Goal: Task Accomplishment & Management: Complete application form

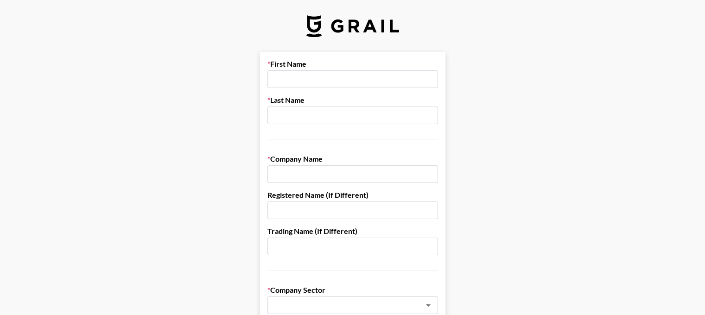
click at [351, 81] on input "text" at bounding box center [352, 79] width 171 height 18
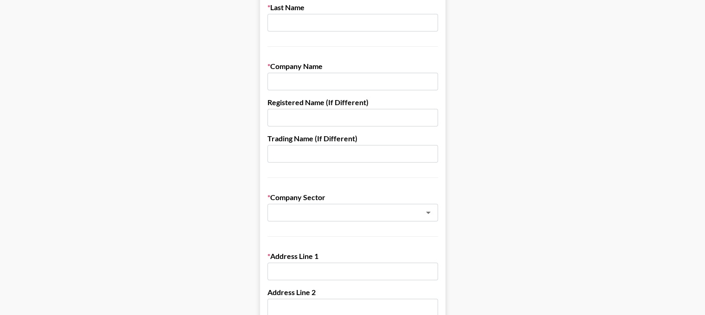
click at [392, 116] on input "text" at bounding box center [352, 118] width 171 height 18
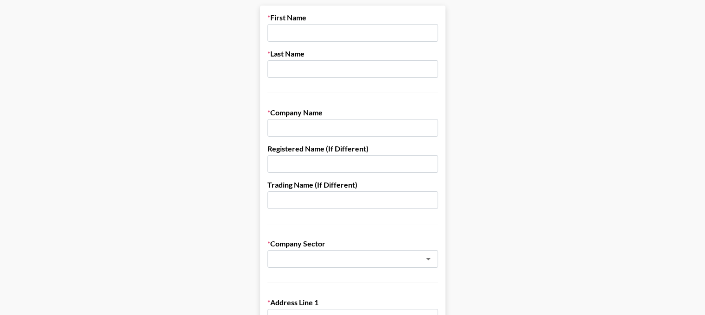
click at [368, 125] on input "text" at bounding box center [352, 128] width 171 height 18
type input "ㅊ"
type input "C"
type input "c"
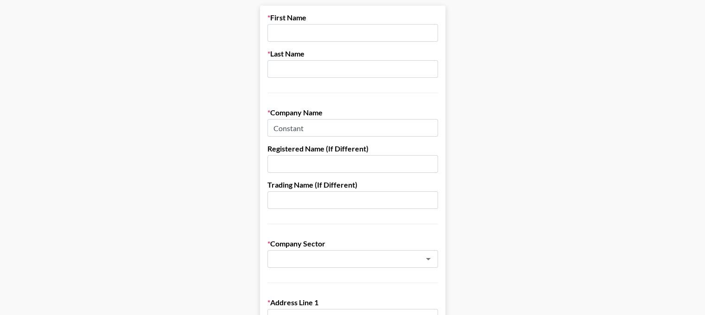
type input "Constant"
click at [326, 162] on input "text" at bounding box center [352, 164] width 171 height 18
type input "d"
type input "playlab"
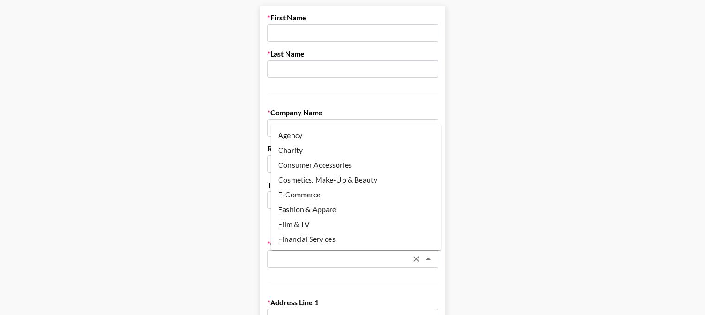
click at [399, 262] on input "text" at bounding box center [340, 259] width 135 height 11
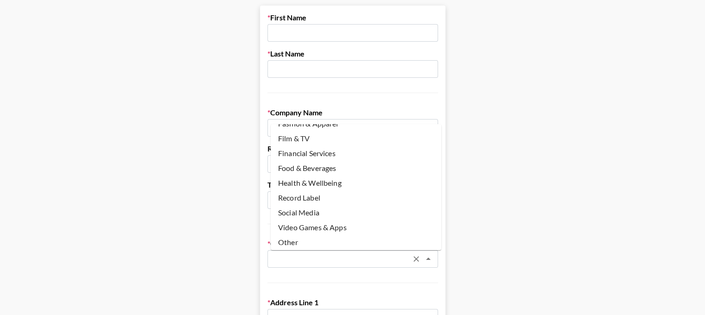
scroll to position [0, 0]
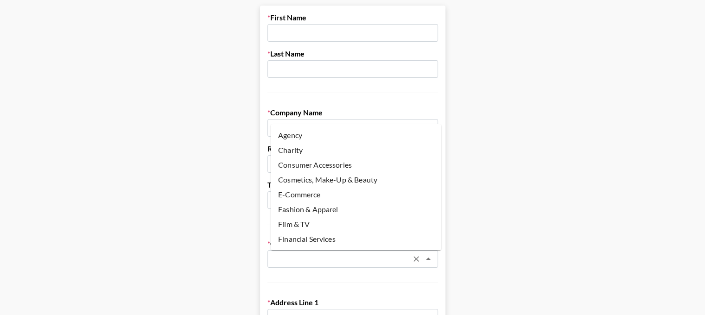
click at [344, 174] on li "Cosmetics, Make-Up & Beauty" at bounding box center [356, 179] width 171 height 15
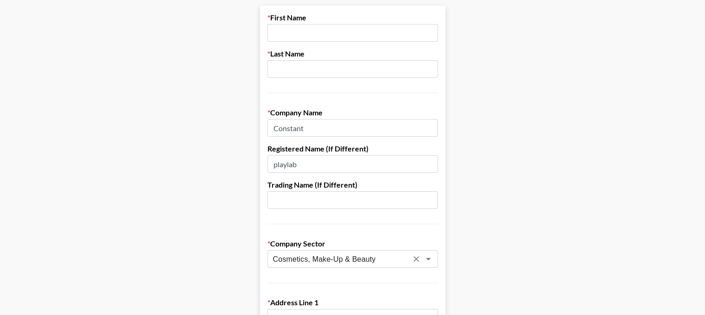
click at [361, 258] on input "Cosmetics, Make-Up & Beauty" at bounding box center [340, 259] width 135 height 11
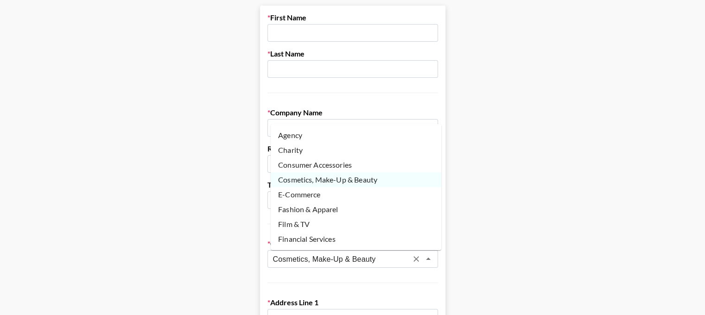
click at [327, 136] on li "Agency" at bounding box center [356, 135] width 171 height 15
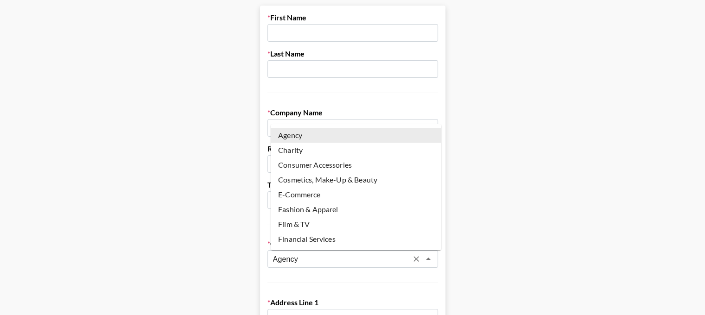
click at [355, 259] on input "Agency" at bounding box center [340, 259] width 135 height 11
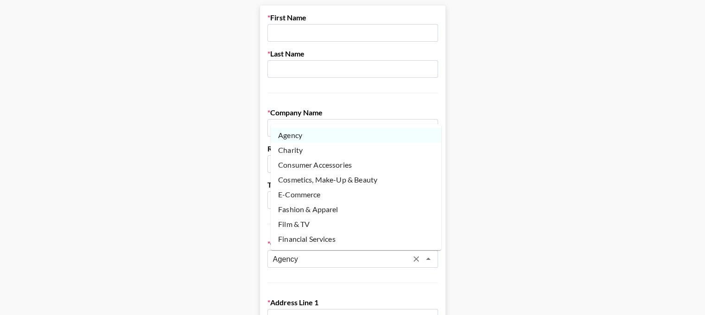
click at [346, 179] on li "Cosmetics, Make-Up & Beauty" at bounding box center [356, 179] width 171 height 15
type input "Cosmetics, Make-Up & Beauty"
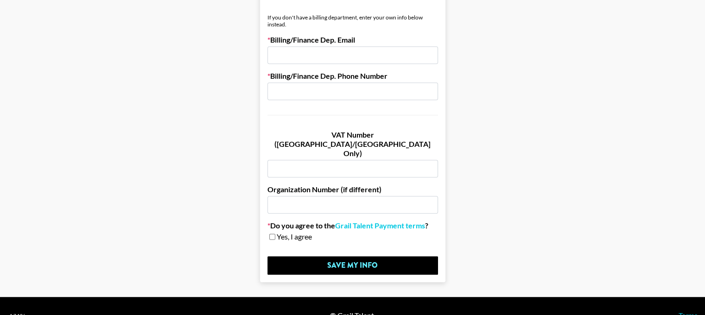
scroll to position [431, 0]
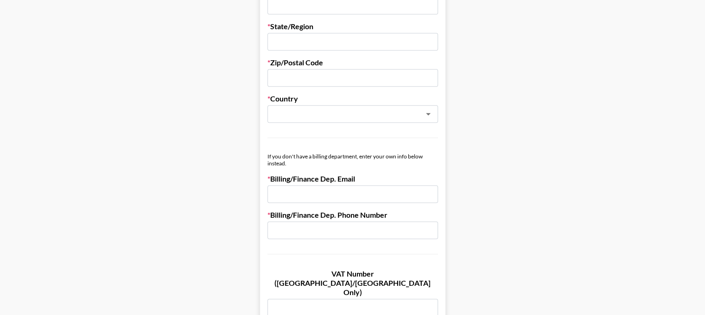
click at [354, 193] on input "email" at bounding box center [352, 194] width 171 height 18
click at [354, 167] on form "First Name Last Name Company Name Constant Registered Name (If Different) playl…" at bounding box center [352, 21] width 185 height 801
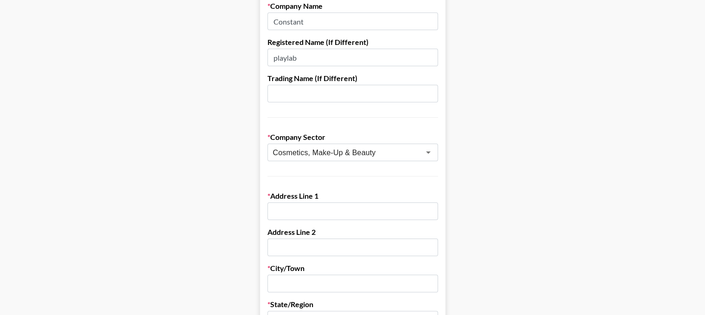
scroll to position [60, 0]
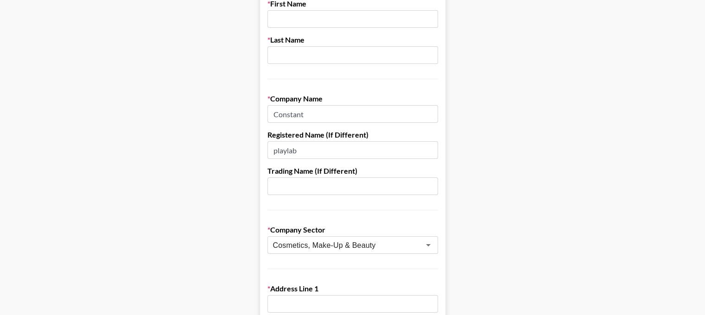
click at [305, 118] on input "Constant" at bounding box center [352, 114] width 171 height 18
paste input "REFILLED"
click at [342, 121] on input "REFILLED" at bounding box center [352, 114] width 171 height 18
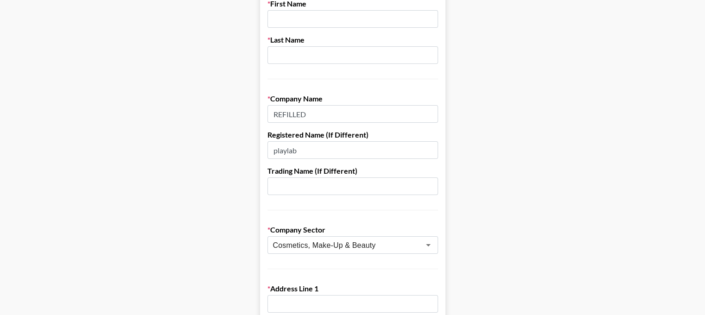
type input "REFILLED"
click at [312, 144] on input "playlab" at bounding box center [352, 150] width 171 height 18
click at [321, 147] on input "playlab" at bounding box center [352, 150] width 171 height 18
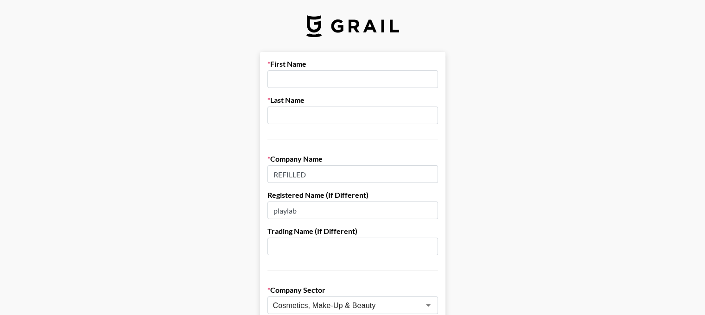
click at [345, 84] on input "text" at bounding box center [352, 79] width 171 height 18
type input "J"
click at [343, 79] on input "text" at bounding box center [352, 79] width 171 height 18
click at [330, 77] on input "text" at bounding box center [352, 79] width 171 height 18
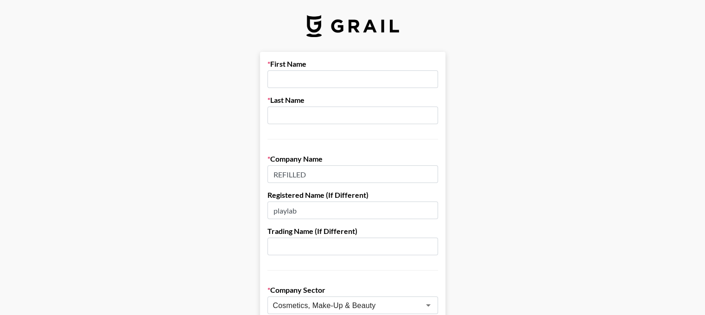
scroll to position [139, 0]
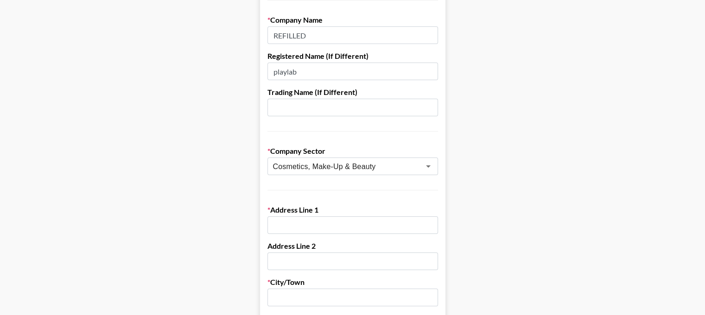
click at [352, 105] on input "text" at bounding box center [352, 108] width 171 height 18
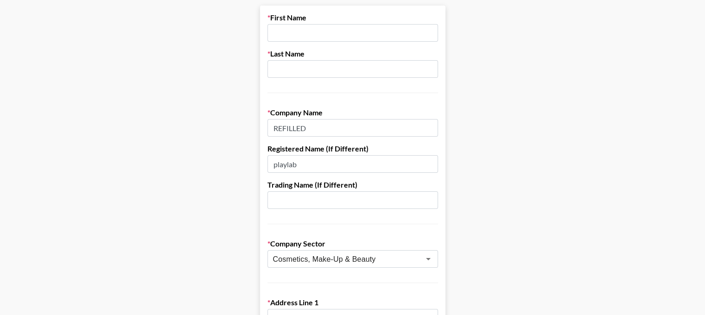
scroll to position [0, 0]
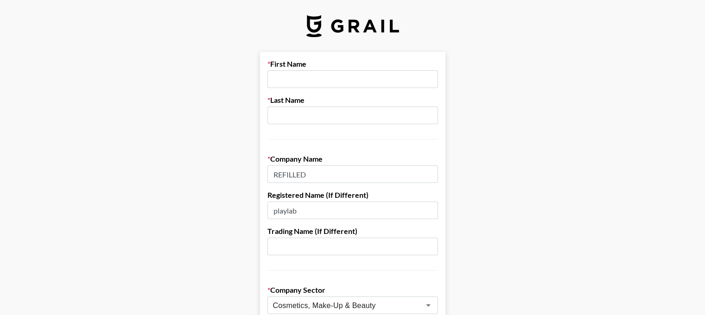
click at [318, 79] on input "text" at bounding box center [352, 79] width 171 height 18
click at [312, 82] on input "text" at bounding box center [352, 79] width 171 height 18
click at [333, 174] on input "REFILLED" at bounding box center [352, 174] width 171 height 18
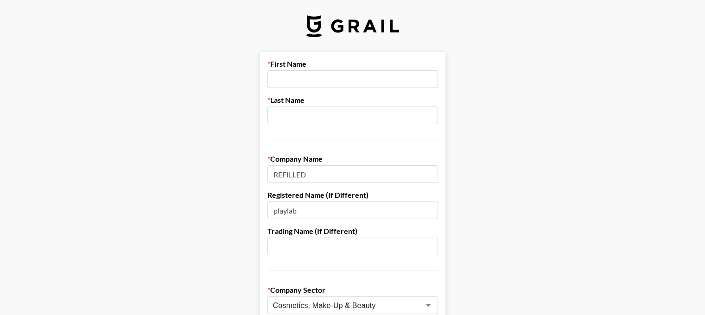
paste input "Cafe24 Corp."
type input "Cafe24 Corp."
click at [332, 195] on label "Registered Name (If Different)" at bounding box center [352, 195] width 171 height 9
click at [351, 176] on input "Cafe24 Corp." at bounding box center [352, 174] width 171 height 18
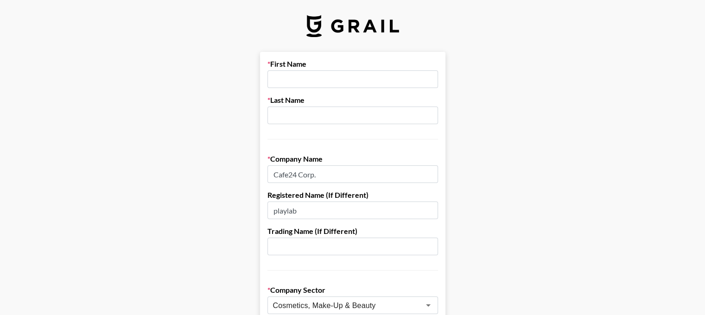
click at [351, 176] on input "Cafe24 Corp." at bounding box center [352, 174] width 171 height 18
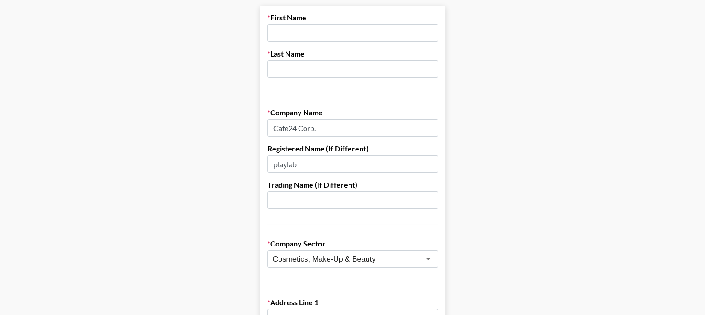
click at [326, 165] on input "playlab" at bounding box center [352, 164] width 171 height 18
type input "c"
type input "REFILLED"
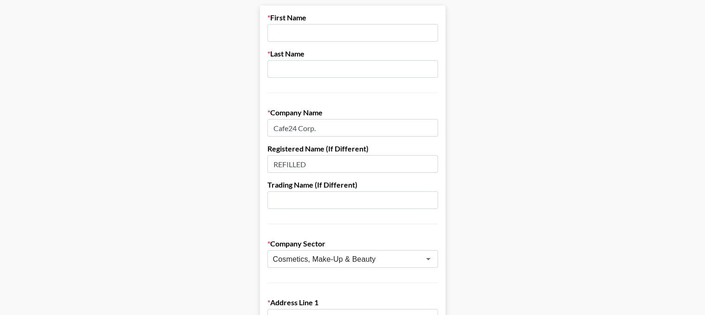
click at [332, 152] on label "Registered Name (If Different)" at bounding box center [352, 148] width 171 height 9
click at [331, 152] on label "Registered Name (If Different)" at bounding box center [352, 148] width 171 height 9
click at [320, 165] on input "REFILLED" at bounding box center [352, 164] width 171 height 18
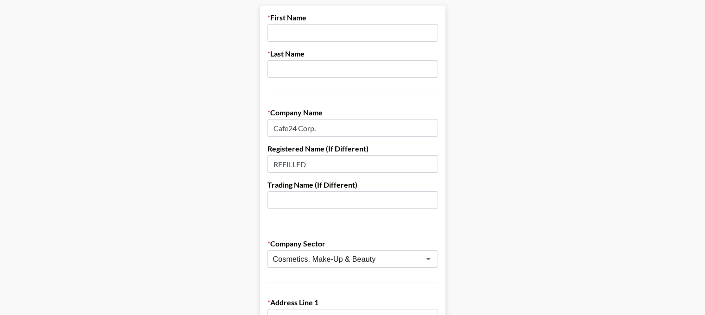
click at [320, 165] on input "REFILLED" at bounding box center [352, 164] width 171 height 18
click at [271, 112] on label "Company Name" at bounding box center [352, 112] width 171 height 9
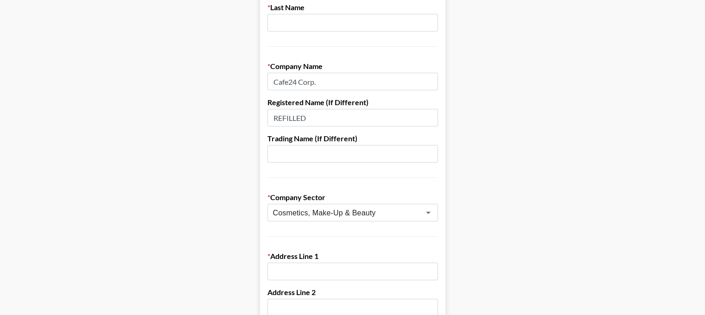
scroll to position [185, 0]
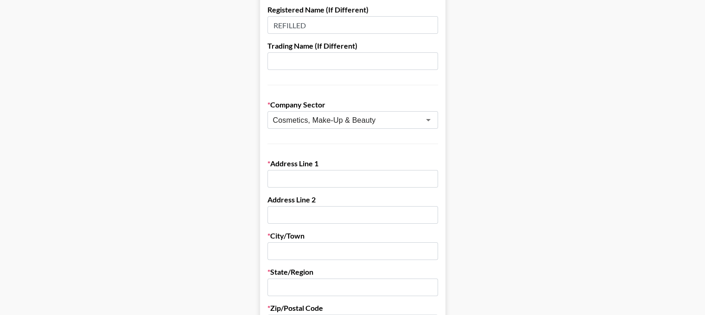
click at [328, 179] on input "text" at bounding box center [352, 179] width 171 height 18
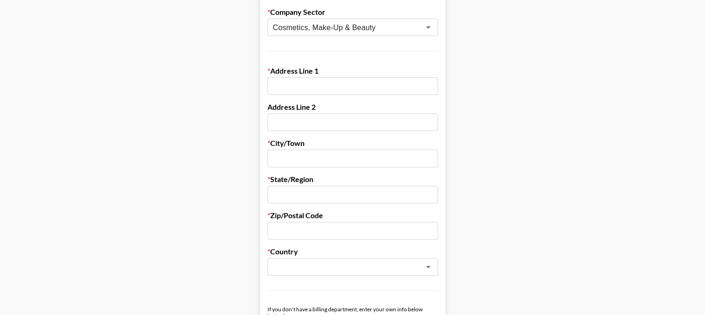
scroll to position [325, 0]
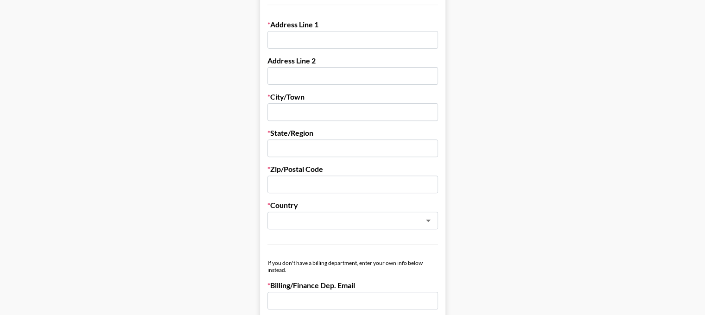
click at [326, 150] on input "text" at bounding box center [352, 149] width 171 height 18
click at [330, 113] on input "text" at bounding box center [352, 112] width 171 height 18
type input "[GEOGRAPHIC_DATA]"
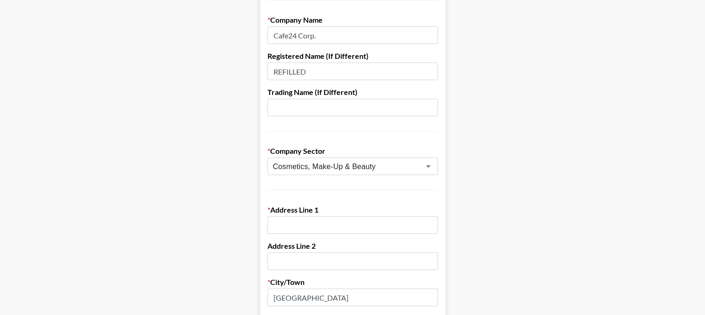
scroll to position [0, 0]
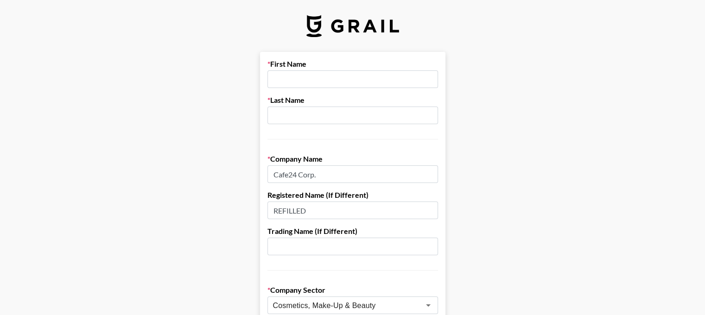
click at [341, 83] on input "text" at bounding box center [352, 79] width 171 height 18
click at [313, 172] on input "Cafe24 Corp." at bounding box center [352, 174] width 171 height 18
click at [343, 81] on input "text" at bounding box center [352, 79] width 171 height 18
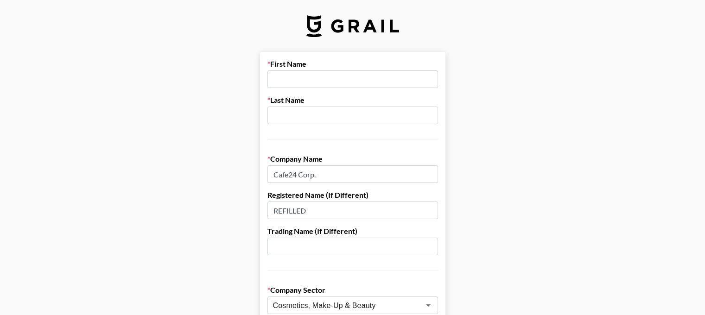
paste input "Cafe24 Corp."
type input "Cafe24 Corp."
click at [323, 120] on input "text" at bounding box center [352, 116] width 171 height 18
paste input "Cafe24 Corp."
click at [350, 125] on div "First Name Cafe24 Corp. Last Name Cafe24 Corp." at bounding box center [352, 99] width 171 height 80
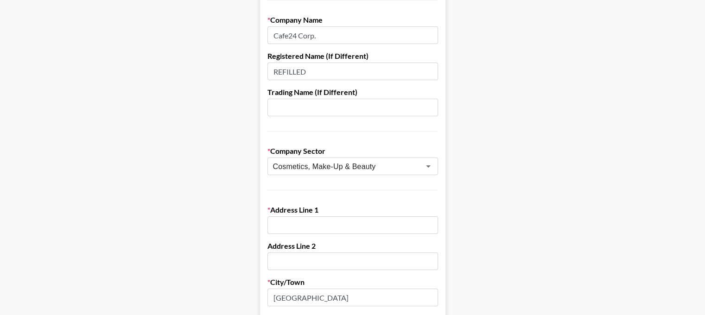
scroll to position [93, 0]
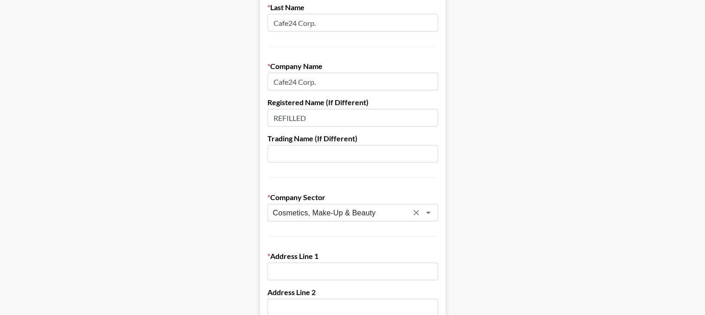
type input "Cafe24 Corp."
click at [344, 211] on input "Cosmetics, Make-Up & Beauty" at bounding box center [340, 213] width 135 height 11
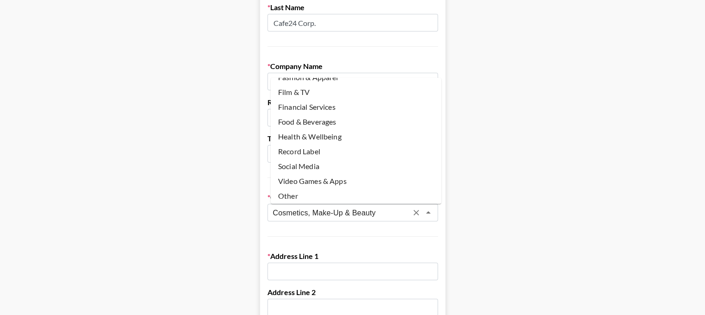
scroll to position [0, 0]
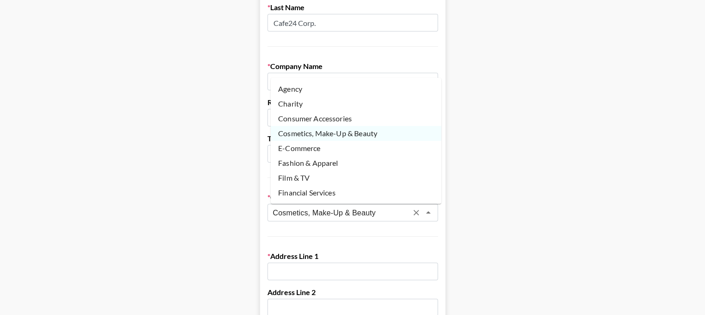
click at [335, 145] on li "E-Commerce" at bounding box center [356, 148] width 171 height 15
type input "E-Commerce"
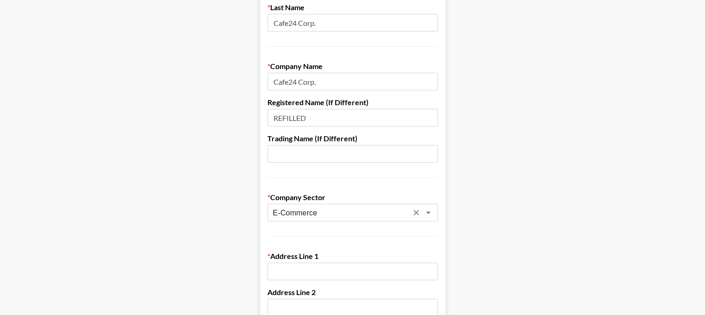
click at [314, 162] on input "text" at bounding box center [352, 154] width 171 height 18
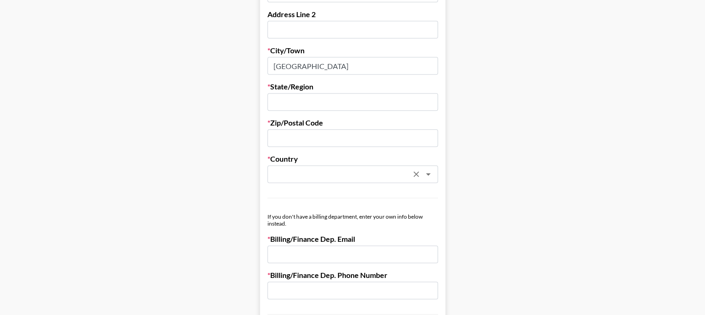
scroll to position [325, 0]
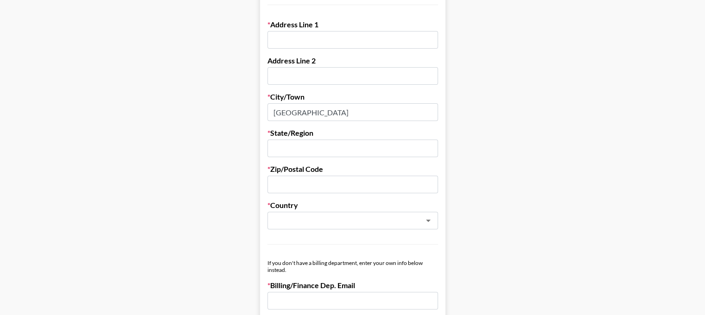
click at [333, 116] on input "[GEOGRAPHIC_DATA]" at bounding box center [352, 112] width 171 height 18
click at [332, 156] on input "text" at bounding box center [352, 149] width 171 height 18
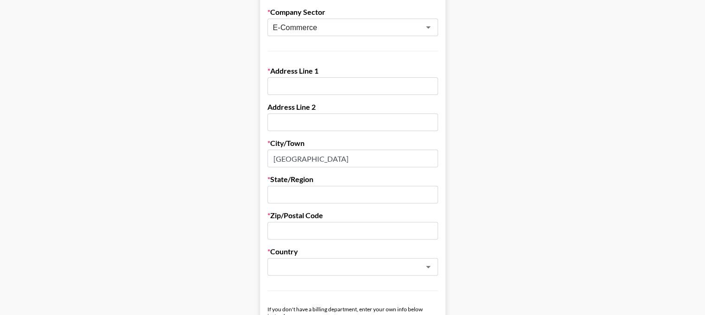
click at [311, 195] on input "text" at bounding box center [352, 195] width 171 height 18
click at [305, 163] on input "[GEOGRAPHIC_DATA]" at bounding box center [352, 159] width 171 height 18
click at [301, 186] on input "text" at bounding box center [352, 195] width 171 height 18
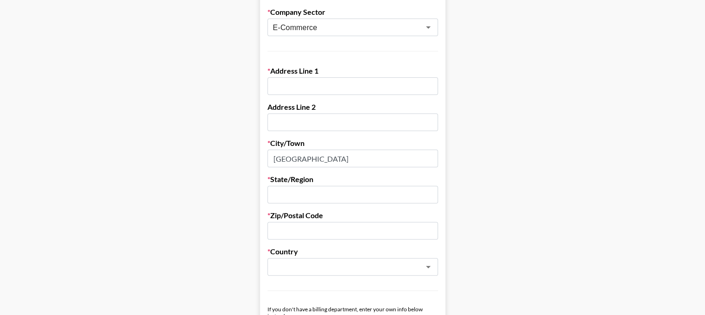
paste input "[GEOGRAPHIC_DATA]"
type input "[GEOGRAPHIC_DATA]"
click at [293, 223] on input "text" at bounding box center [352, 231] width 171 height 18
click at [299, 257] on div "Country ​" at bounding box center [352, 261] width 171 height 29
click at [323, 270] on input "text" at bounding box center [340, 267] width 135 height 11
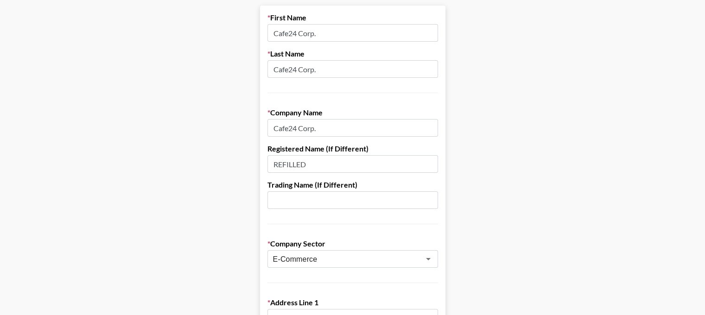
scroll to position [325, 0]
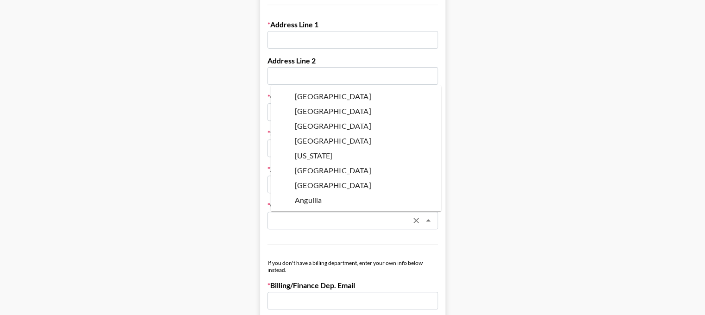
click at [500, 152] on main "First Name Cafe24 Corp. Last Name Cafe24 Corp. Company Name Cafe24 Corp. Regist…" at bounding box center [352, 127] width 690 height 801
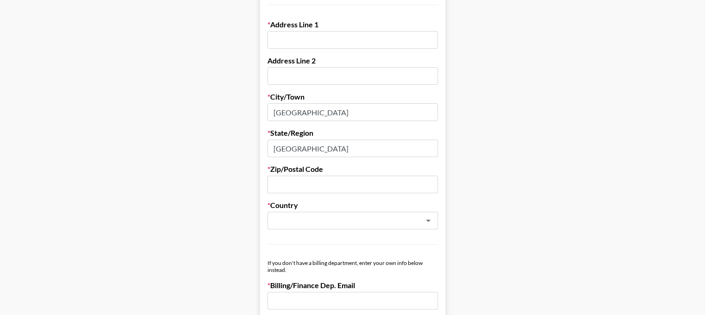
scroll to position [510, 0]
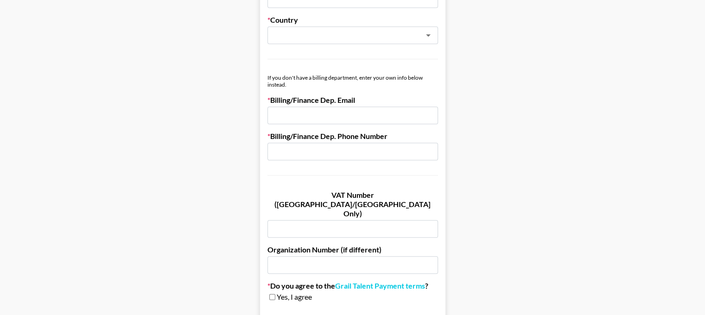
click at [329, 115] on input "email" at bounding box center [352, 116] width 171 height 18
click at [351, 140] on label "Billing/Finance Dep. Phone Number" at bounding box center [352, 136] width 171 height 9
click at [348, 153] on input "text" at bounding box center [352, 152] width 171 height 18
click at [386, 114] on input "email" at bounding box center [352, 116] width 171 height 18
click at [375, 150] on input "text" at bounding box center [352, 152] width 171 height 18
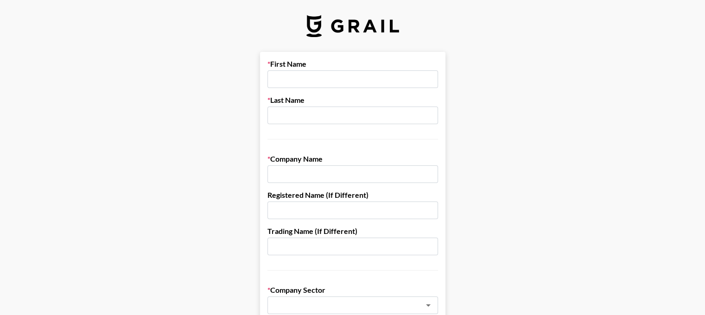
click at [423, 74] on input "text" at bounding box center [352, 79] width 171 height 18
type input "ㄴ"
click at [327, 75] on input "text" at bounding box center [352, 79] width 171 height 18
click at [322, 115] on input "text" at bounding box center [352, 116] width 171 height 18
type input "ㄴ"
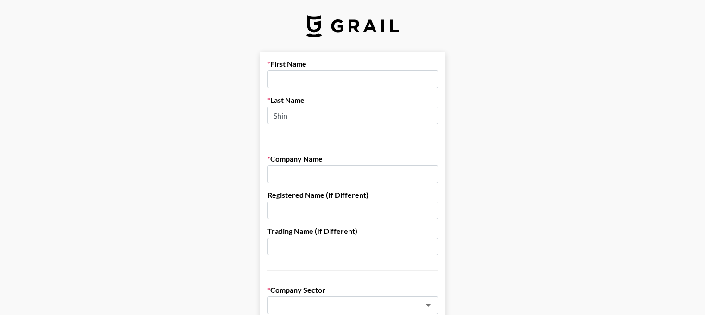
type input "Shin"
click at [316, 68] on label "First Name" at bounding box center [352, 63] width 171 height 9
click at [316, 74] on input "text" at bounding box center [352, 79] width 171 height 18
type input "[PERSON_NAME]"
click at [322, 119] on input "Shin" at bounding box center [352, 116] width 171 height 18
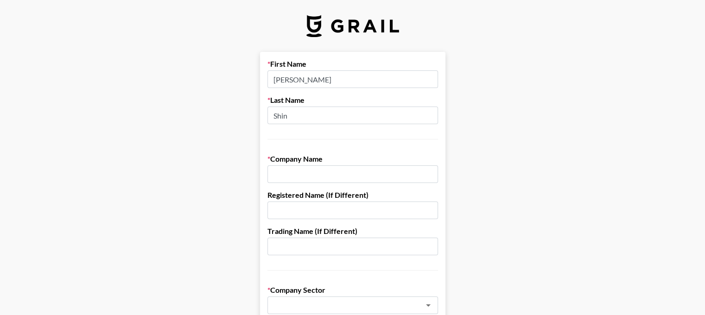
click at [316, 178] on input "text" at bounding box center [352, 174] width 171 height 18
type input "R"
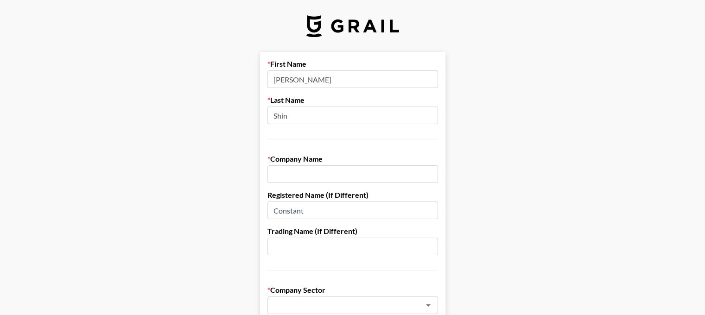
scroll to position [93, 0]
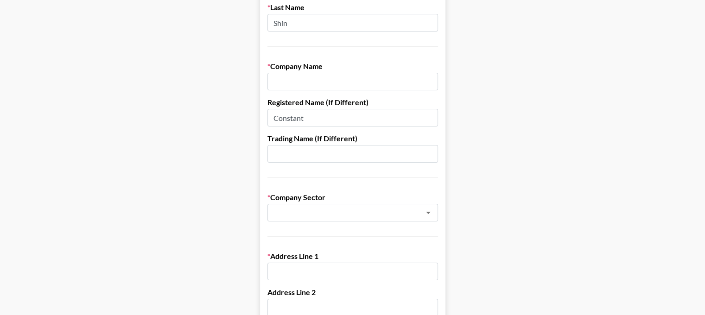
click at [312, 117] on input "Constant" at bounding box center [352, 118] width 171 height 18
click at [278, 117] on input "Constant" at bounding box center [352, 118] width 171 height 18
click at [282, 117] on input "Constant" at bounding box center [352, 118] width 171 height 18
type input "constant"
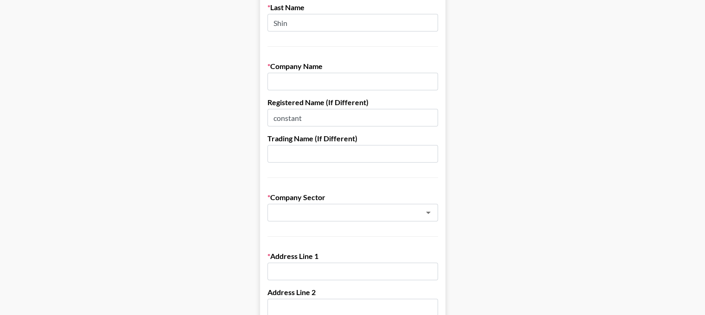
click at [303, 83] on input "text" at bounding box center [352, 82] width 171 height 18
click at [312, 85] on input "text" at bounding box center [352, 82] width 171 height 18
type input "t"
type input "[DEMOGRAPHIC_DATA]"
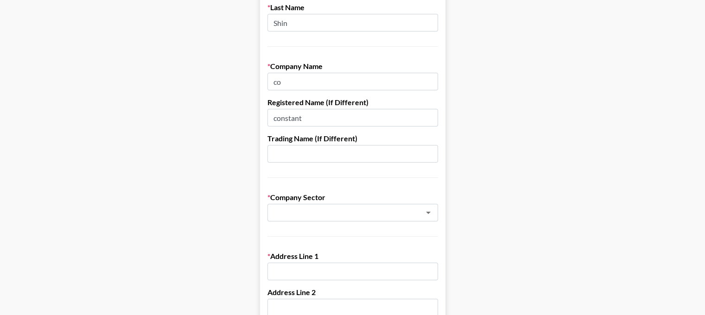
type input "c"
click at [354, 156] on input "text" at bounding box center [352, 154] width 171 height 18
type input "d"
click at [392, 135] on label "Trading Name (If Different)" at bounding box center [352, 138] width 171 height 9
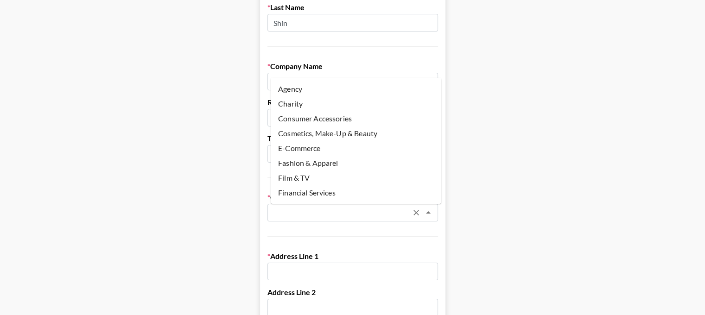
click at [311, 217] on input "text" at bounding box center [340, 213] width 135 height 11
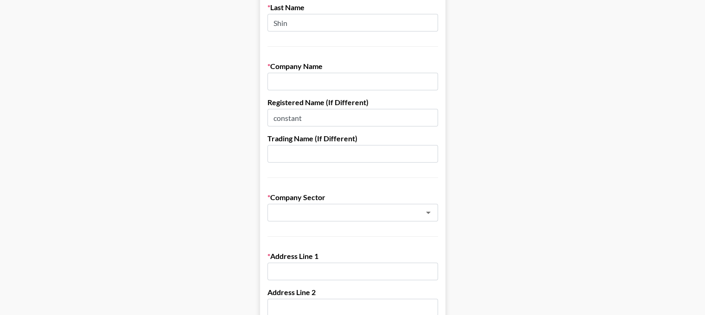
click at [348, 87] on input "text" at bounding box center [352, 82] width 171 height 18
click at [355, 83] on input "cafe24" at bounding box center [352, 82] width 171 height 18
click at [366, 118] on input "constant" at bounding box center [352, 118] width 171 height 18
click at [299, 83] on input "cafe24" at bounding box center [352, 82] width 171 height 18
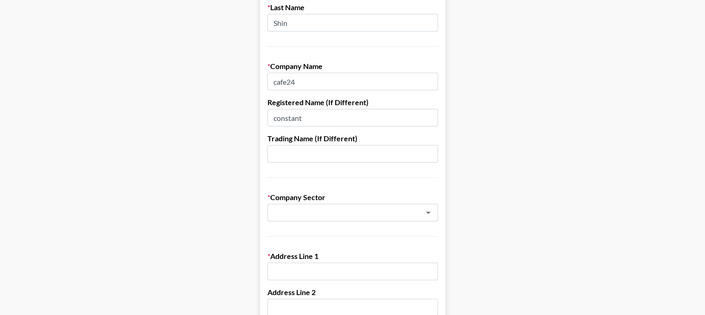
click at [299, 83] on input "cafe24" at bounding box center [352, 82] width 171 height 18
paste input "Cafe24 Corp"
click at [339, 89] on input "Cafe24 Corp" at bounding box center [352, 82] width 171 height 18
type input "Cafe24 Corp"
click at [307, 161] on input "text" at bounding box center [352, 154] width 171 height 18
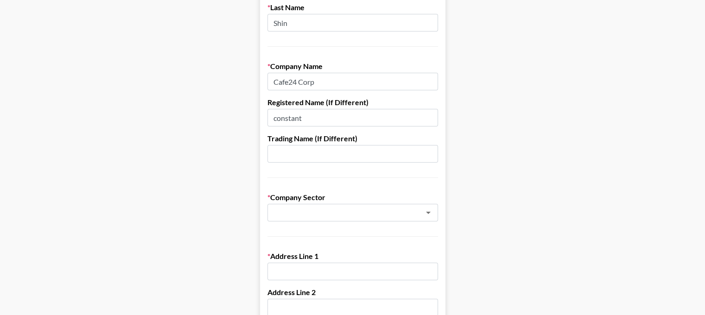
scroll to position [139, 0]
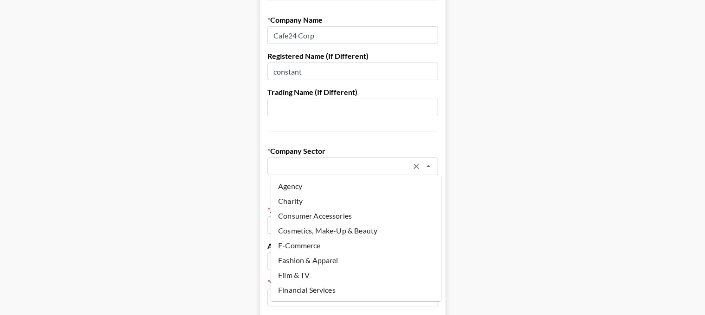
click at [343, 163] on input "text" at bounding box center [340, 166] width 135 height 11
drag, startPoint x: 318, startPoint y: 245, endPoint x: 326, endPoint y: 237, distance: 11.5
click at [318, 245] on li "E-Commerce" at bounding box center [356, 245] width 171 height 15
type input "E-Commerce"
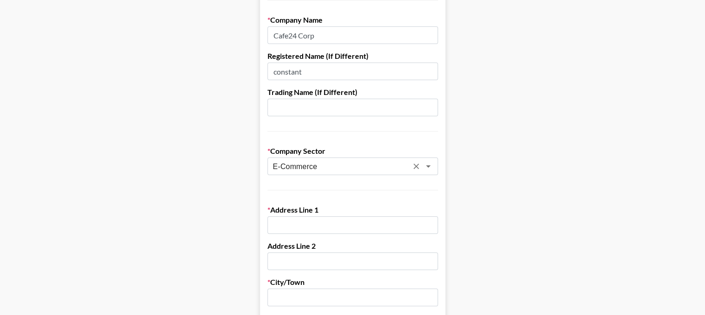
scroll to position [185, 0]
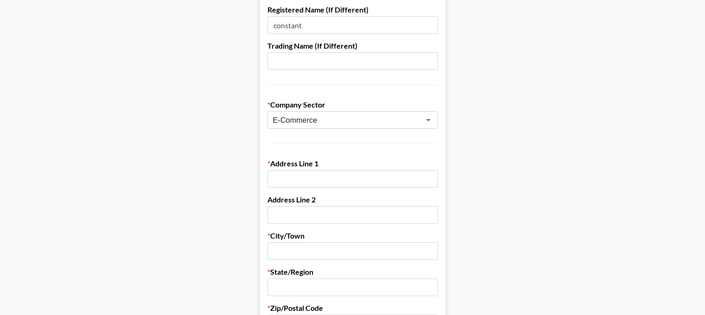
click at [350, 178] on input "text" at bounding box center [352, 179] width 171 height 18
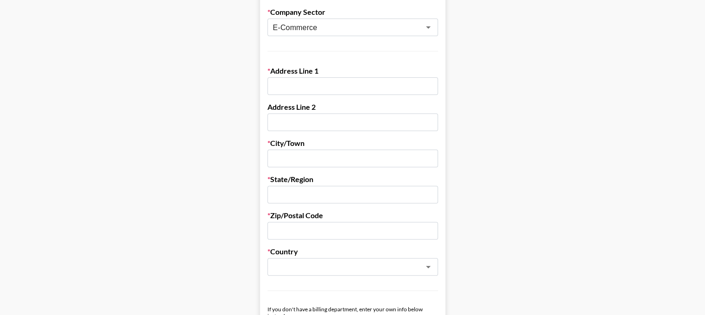
click at [332, 83] on input "text" at bounding box center [352, 86] width 171 height 18
click at [314, 157] on input "text" at bounding box center [352, 159] width 171 height 18
click at [307, 201] on input "text" at bounding box center [352, 195] width 171 height 18
click at [304, 163] on input "text" at bounding box center [352, 159] width 171 height 18
click at [309, 193] on input "text" at bounding box center [352, 195] width 171 height 18
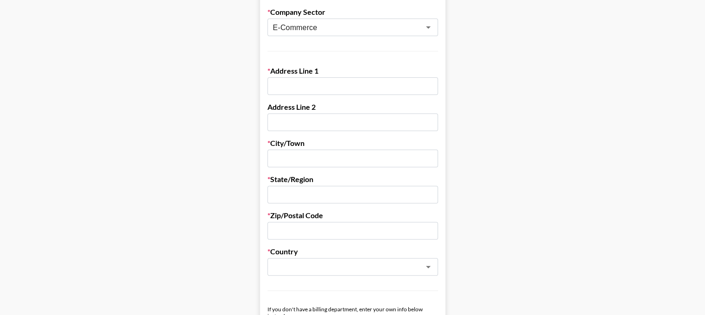
paste input "[GEOGRAPHIC_DATA]"
type input "[GEOGRAPHIC_DATA]"
click at [337, 231] on input "text" at bounding box center [352, 231] width 171 height 18
paste input "07071"
type input "07071"
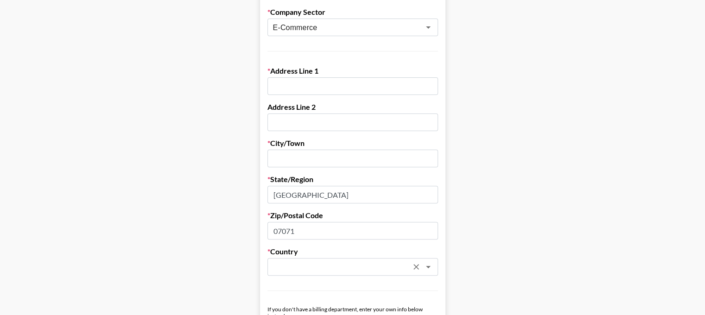
click at [342, 263] on input "text" at bounding box center [340, 267] width 135 height 11
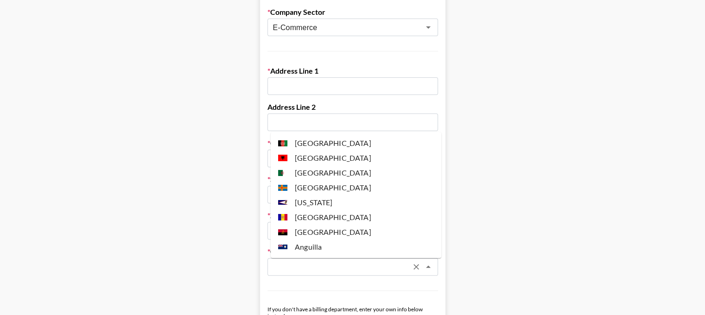
scroll to position [185, 0]
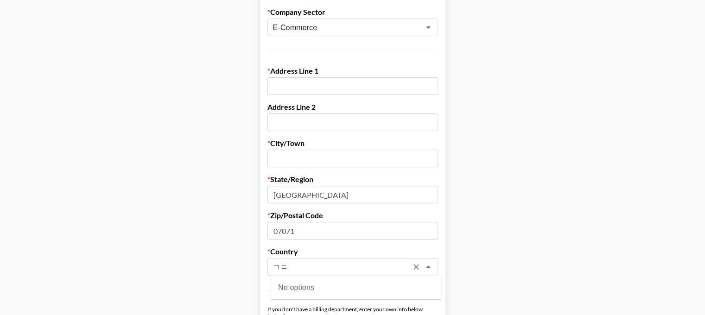
type input "ㄱ"
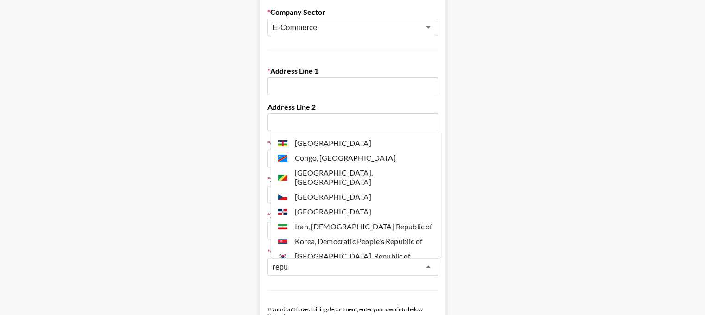
click at [319, 249] on li "[GEOGRAPHIC_DATA], Republic of" at bounding box center [356, 256] width 171 height 15
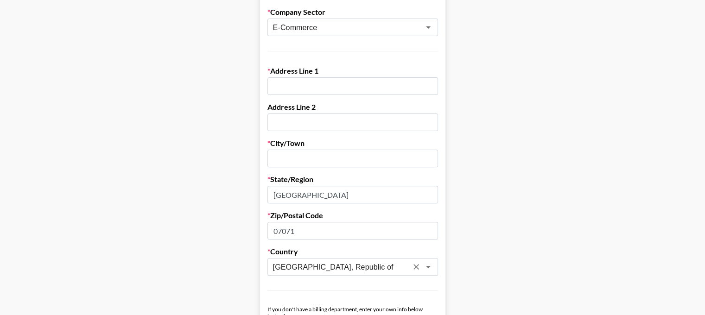
type input "[GEOGRAPHIC_DATA], Republic of"
click at [318, 153] on input "text" at bounding box center [352, 159] width 171 height 18
click at [323, 154] on input "text" at bounding box center [352, 159] width 171 height 18
paste input "Dongjak-gu"
type input "Dongjak-gu"
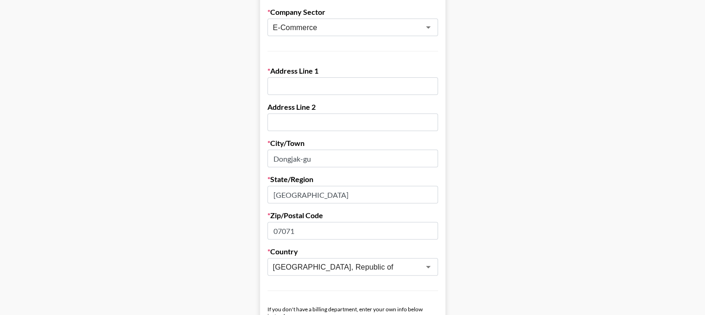
click at [321, 78] on input "text" at bounding box center [352, 86] width 171 height 18
paste input "15, Boramae-ro 5-gil"
click at [366, 120] on input "text" at bounding box center [352, 123] width 171 height 18
click at [290, 91] on input "15, Boramae-ro 5-gil" at bounding box center [352, 86] width 171 height 18
drag, startPoint x: 286, startPoint y: 88, endPoint x: 226, endPoint y: 91, distance: 59.9
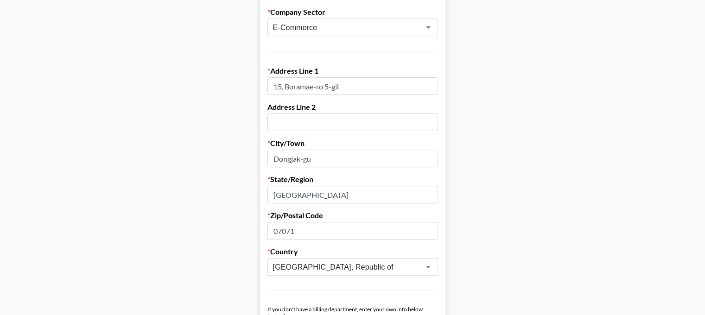
click at [226, 91] on main "First Name [PERSON_NAME] Last Name Shin Company Name Cafe24 Corp Registered Nam…" at bounding box center [352, 174] width 690 height 801
type input "15, Boramae-ro 5-gil"
click at [467, 79] on main "First Name [PERSON_NAME] Last Name Shin Company Name Cafe24 Corp Registered Nam…" at bounding box center [352, 174] width 690 height 801
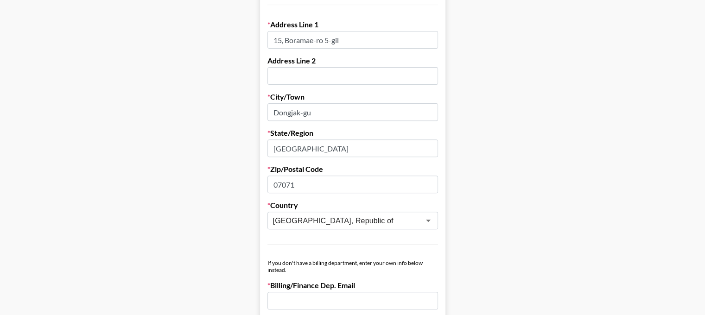
click at [276, 39] on input "15, Boramae-ro 5-gil" at bounding box center [352, 40] width 171 height 18
click at [316, 45] on input "15, Boramae-ro 5-gil" at bounding box center [352, 40] width 171 height 18
drag, startPoint x: 278, startPoint y: 39, endPoint x: 245, endPoint y: 45, distance: 33.5
click at [245, 45] on main "First Name [PERSON_NAME] Last Name Shin Company Name Cafe24 Corp Registered Nam…" at bounding box center [352, 127] width 690 height 801
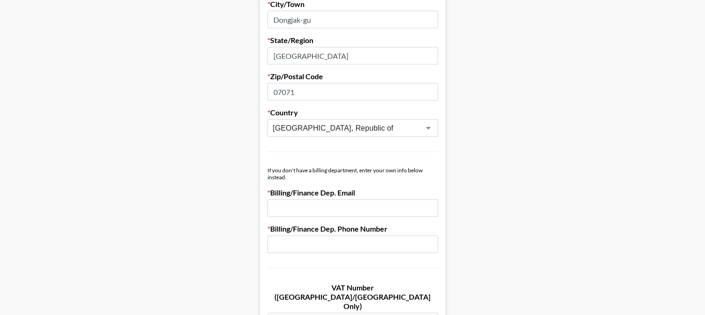
scroll to position [464, 0]
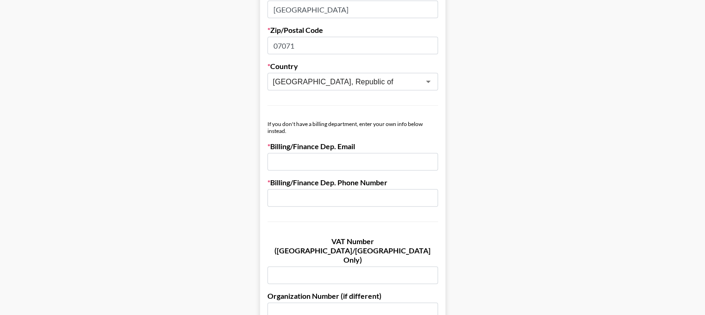
click at [331, 157] on input "email" at bounding box center [352, 162] width 171 height 18
click at [321, 165] on input "email" at bounding box center [352, 162] width 171 height 18
paste input "[EMAIL_ADDRESS][DOMAIN_NAME]"
type input "[EMAIL_ADDRESS][DOMAIN_NAME]"
click at [332, 200] on input "text" at bounding box center [352, 198] width 171 height 18
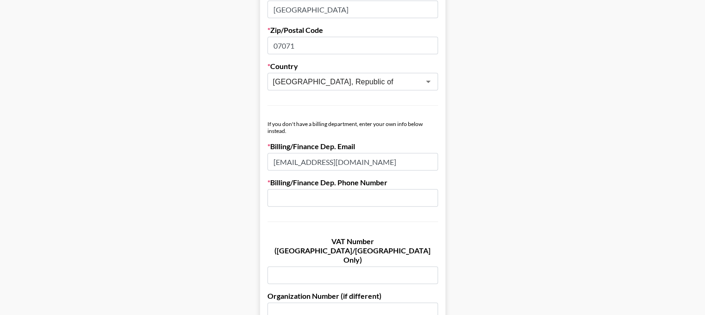
click at [337, 199] on input "text" at bounding box center [352, 198] width 171 height 18
click at [362, 198] on input "text" at bounding box center [352, 198] width 171 height 18
type input "n"
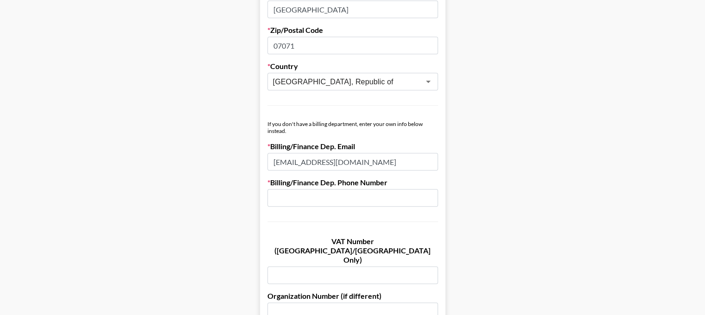
click at [326, 197] on input "text" at bounding box center [352, 198] width 171 height 18
paste input "[PHONE_NUMBER]"
click at [323, 205] on input "[PHONE_NUMBER]" at bounding box center [352, 198] width 171 height 18
click at [291, 203] on input "[PHONE_NUMBER]" at bounding box center [352, 198] width 171 height 18
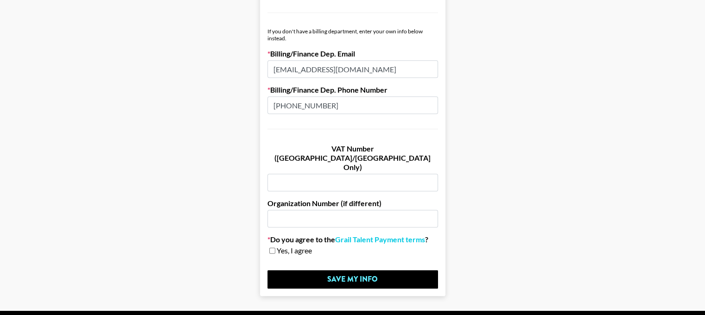
type input "[PHONE_NUMBER]"
click at [331, 174] on input "text" at bounding box center [352, 183] width 171 height 18
click at [274, 248] on input "checkbox" at bounding box center [272, 251] width 6 height 6
checkbox input "true"
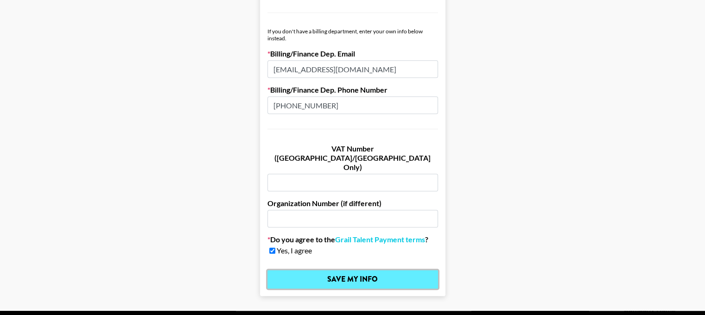
click at [376, 270] on input "Save My Info" at bounding box center [352, 279] width 171 height 19
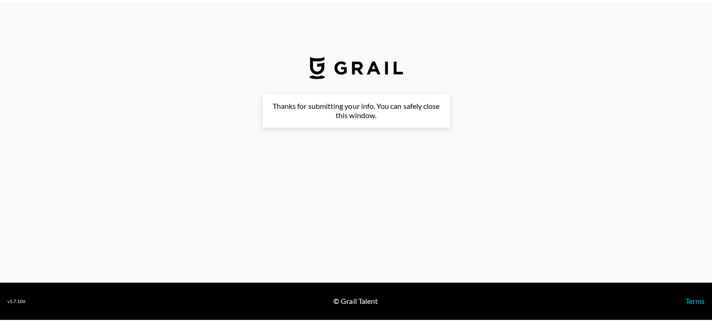
scroll to position [0, 0]
